Goal: Download file/media

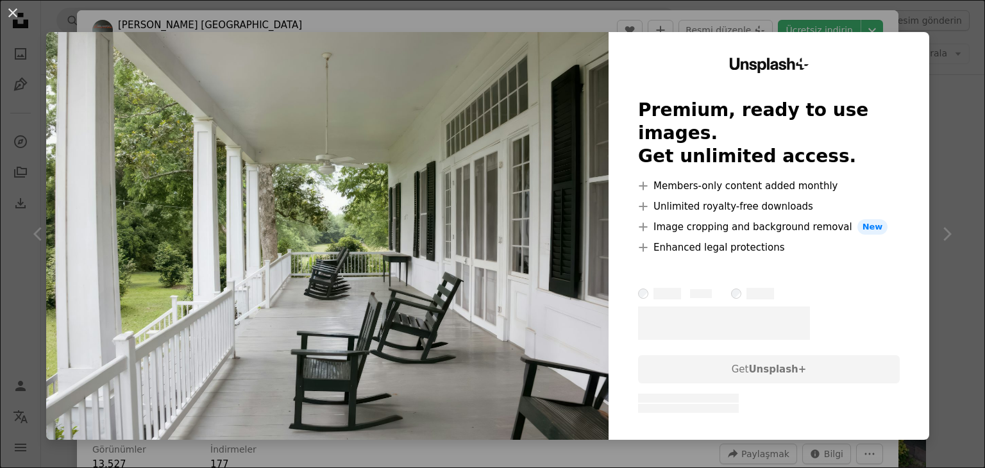
scroll to position [1154, 0]
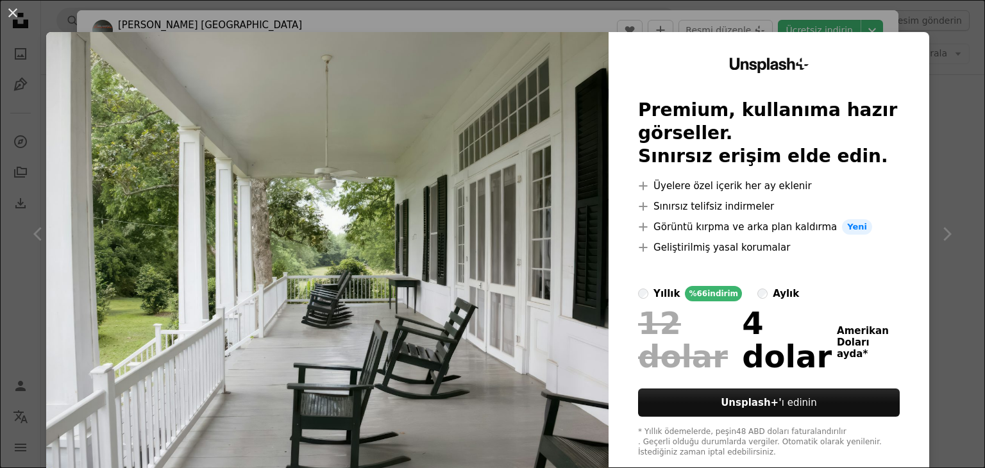
click at [934, 46] on div "An X shape Unsplash+ Premium, kullanıma hazır görseller. Sınırsız erişim elde e…" at bounding box center [492, 234] width 985 height 468
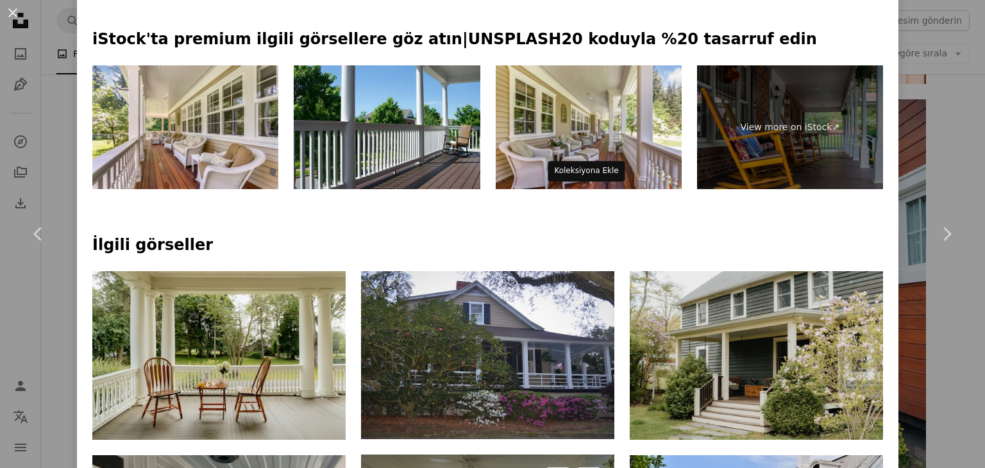
scroll to position [705, 0]
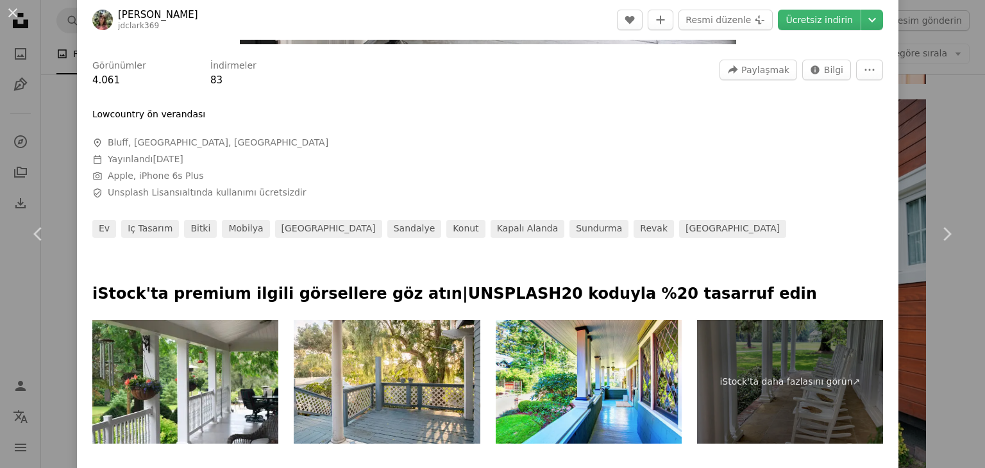
scroll to position [513, 0]
